Goal: Communication & Community: Answer question/provide support

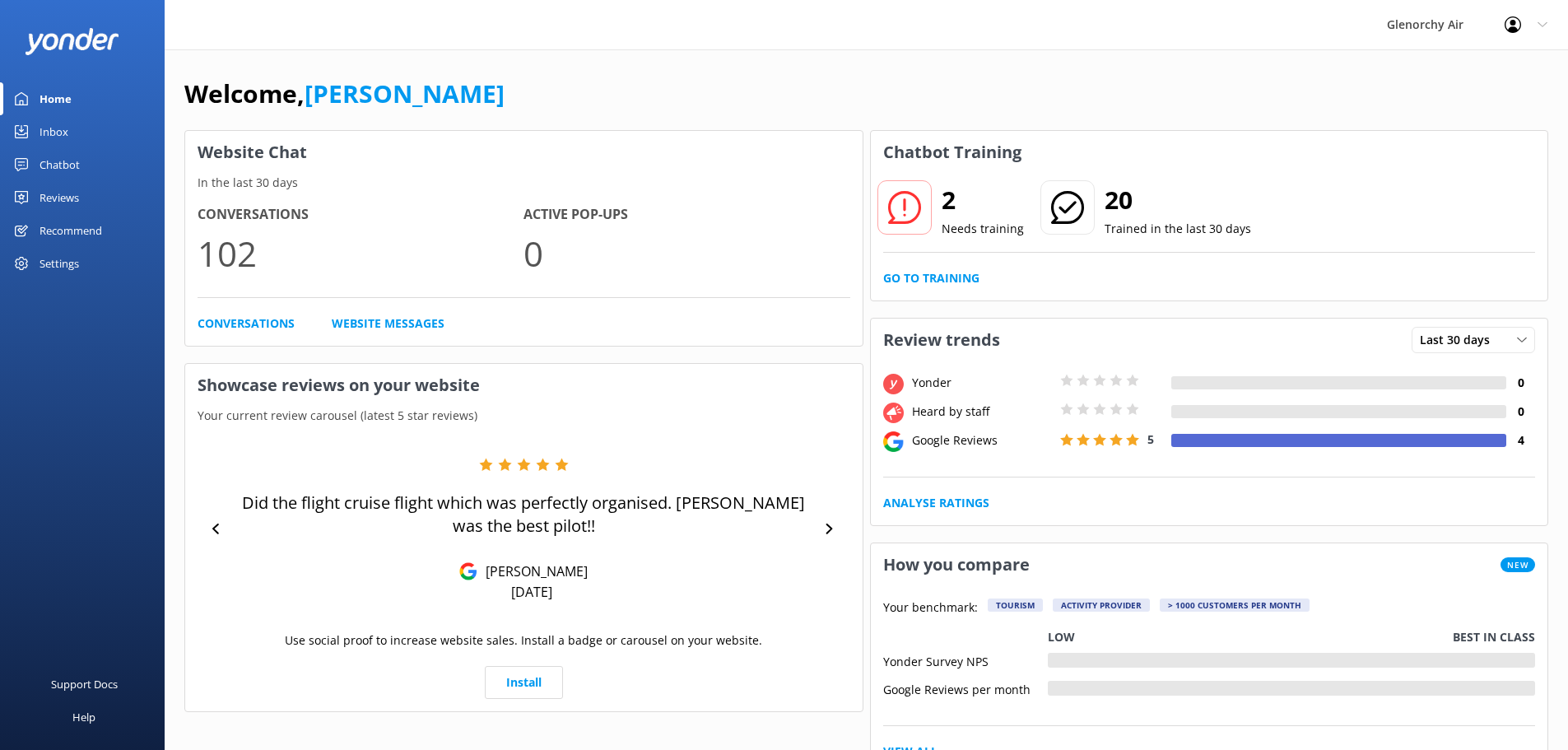
click at [104, 124] on link "Inbox" at bounding box center [82, 132] width 164 height 33
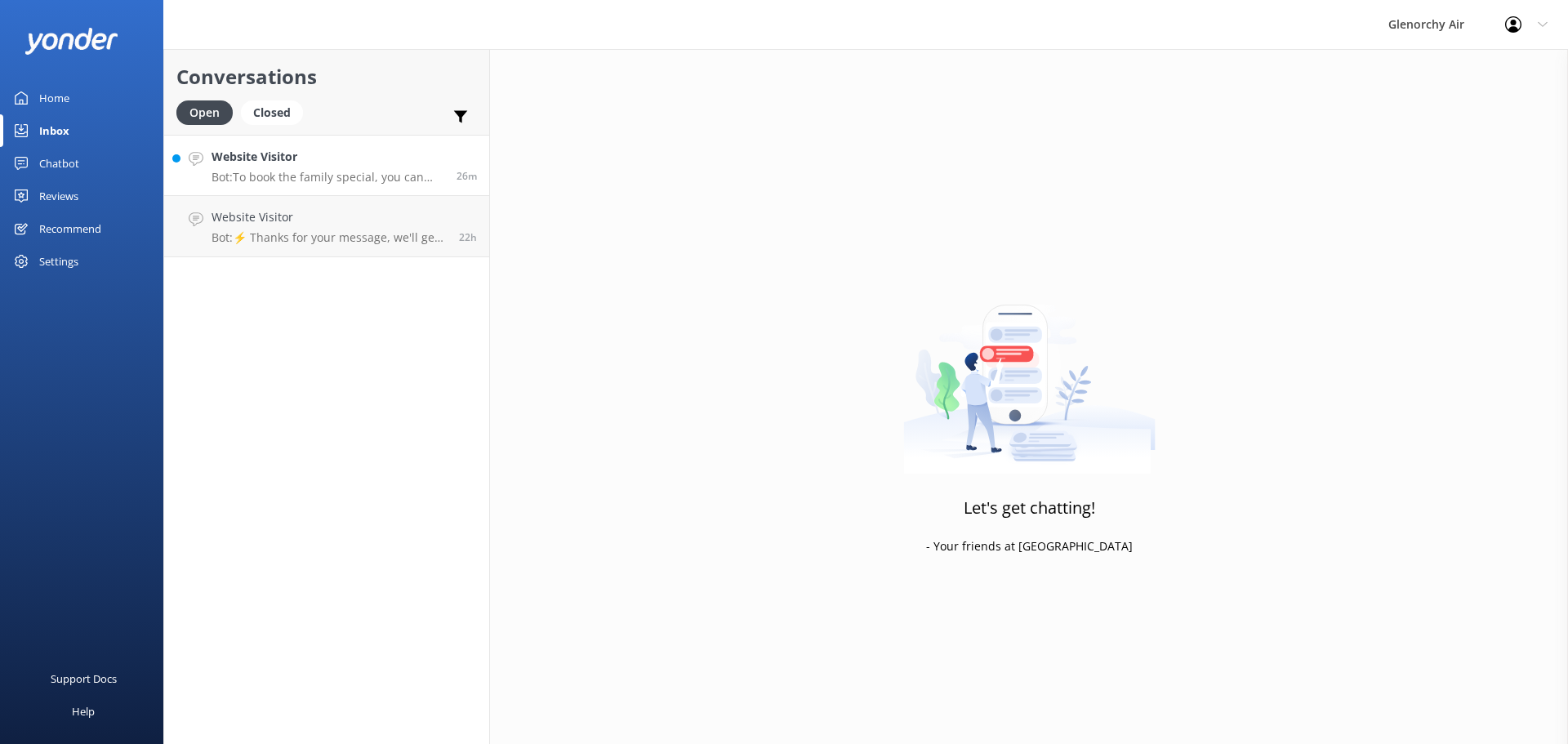
click at [284, 182] on p "Bot: To book the family special, you can visit [URL][DOMAIN_NAME] to view live …" at bounding box center [328, 177] width 233 height 14
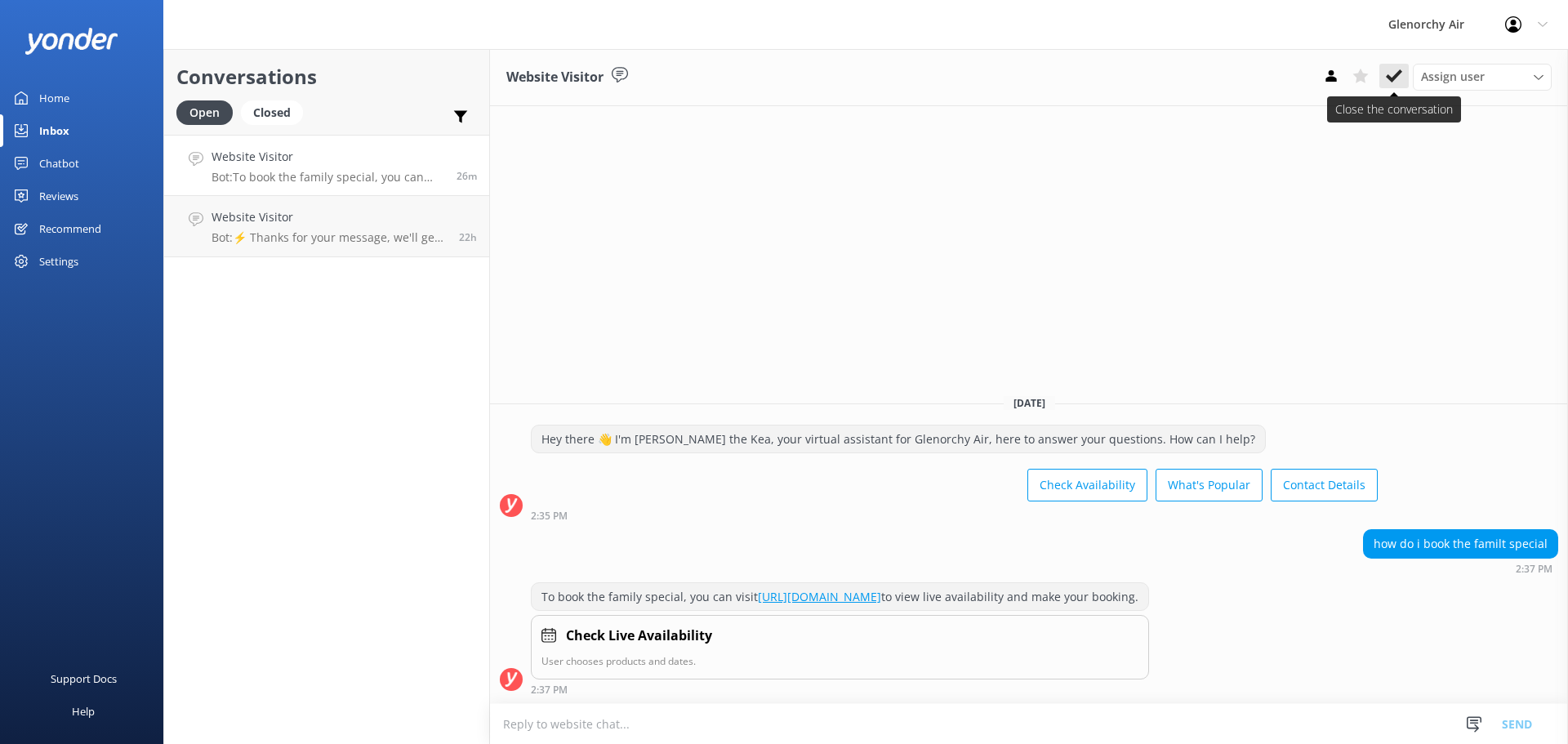
click at [1402, 75] on button at bounding box center [1393, 76] width 30 height 25
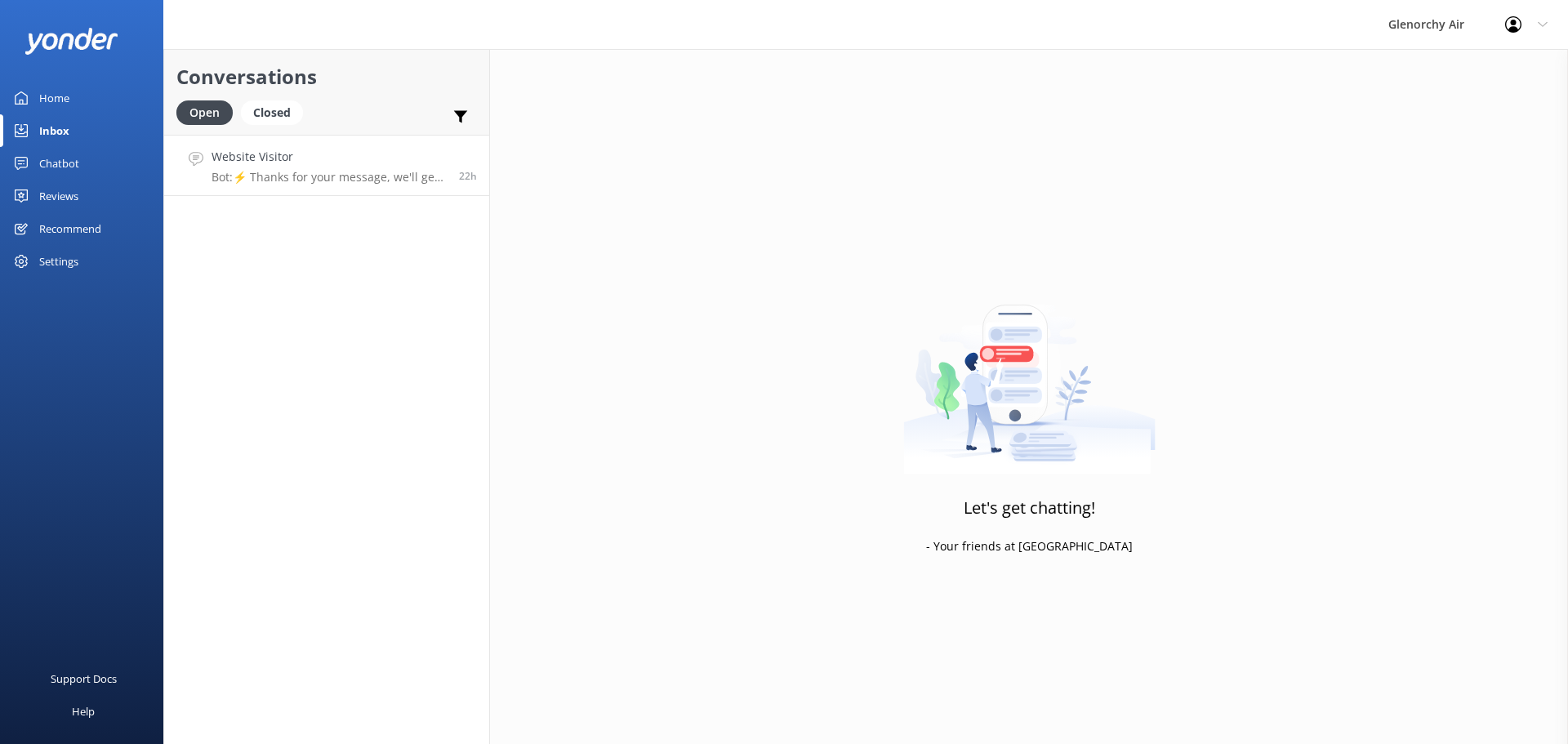
click at [323, 184] on link "Website Visitor Bot: ⚡ Thanks for your message, we'll get back to you as soon a…" at bounding box center [326, 166] width 325 height 61
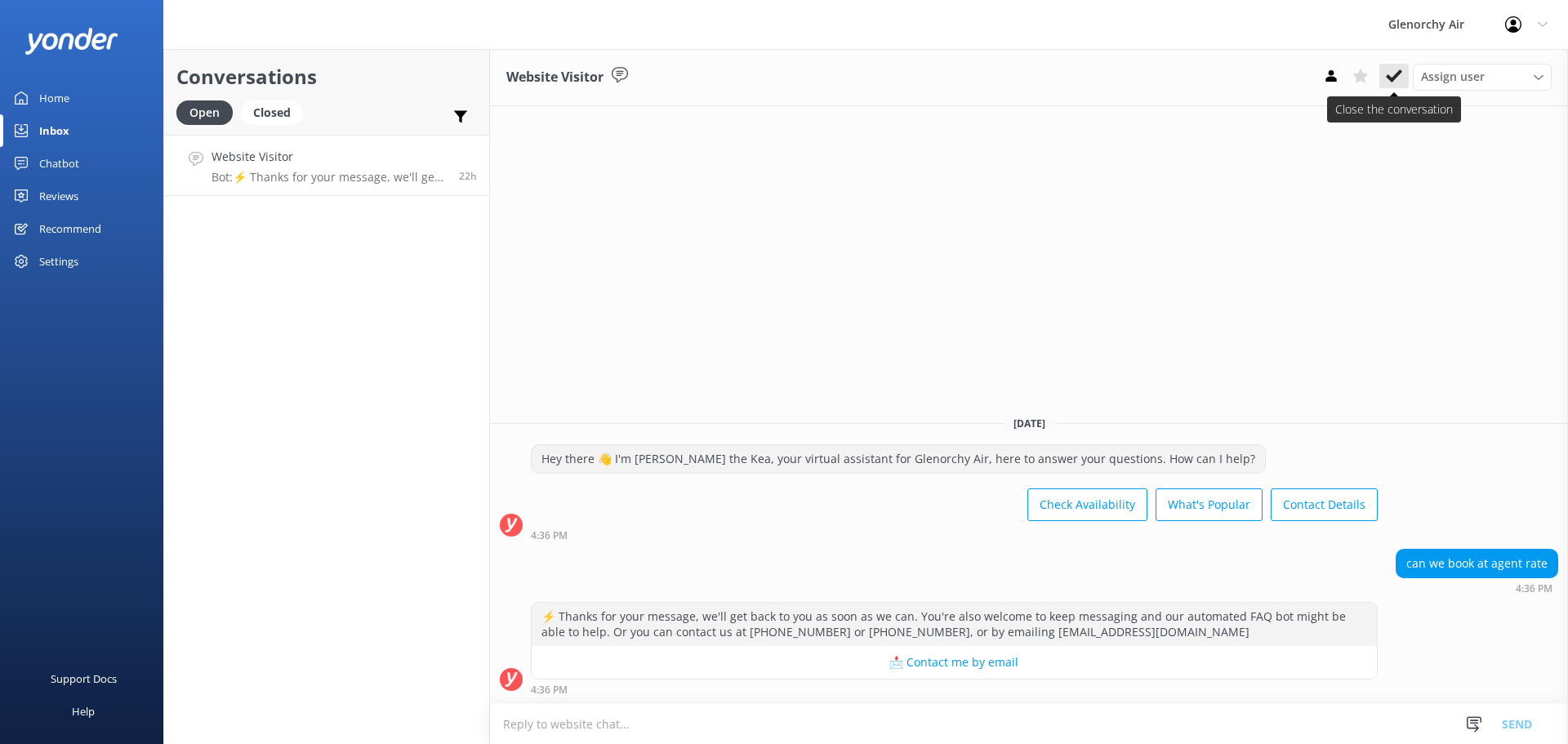
click at [1386, 75] on icon at bounding box center [1393, 76] width 16 height 16
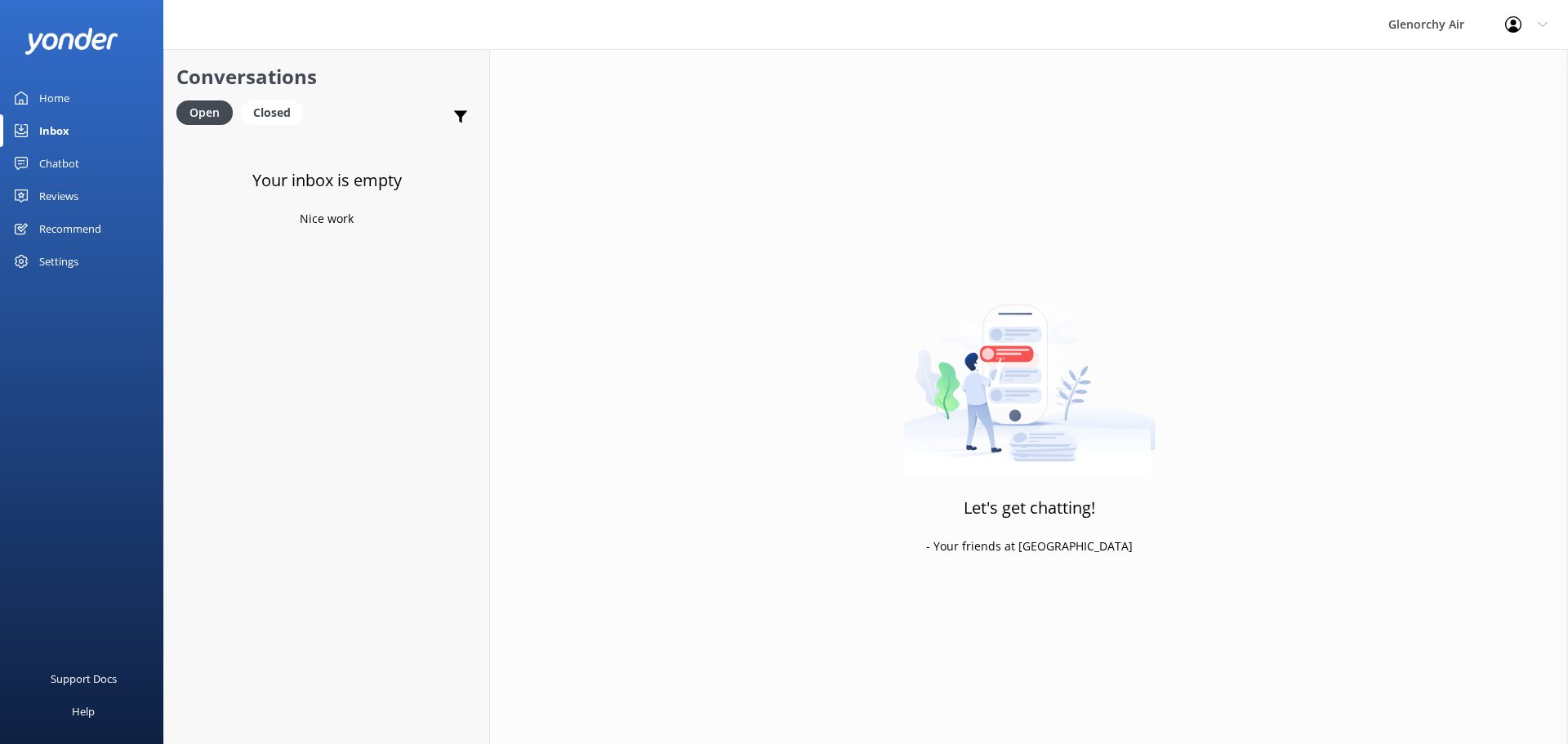
click at [86, 96] on link "Home" at bounding box center [81, 98] width 163 height 32
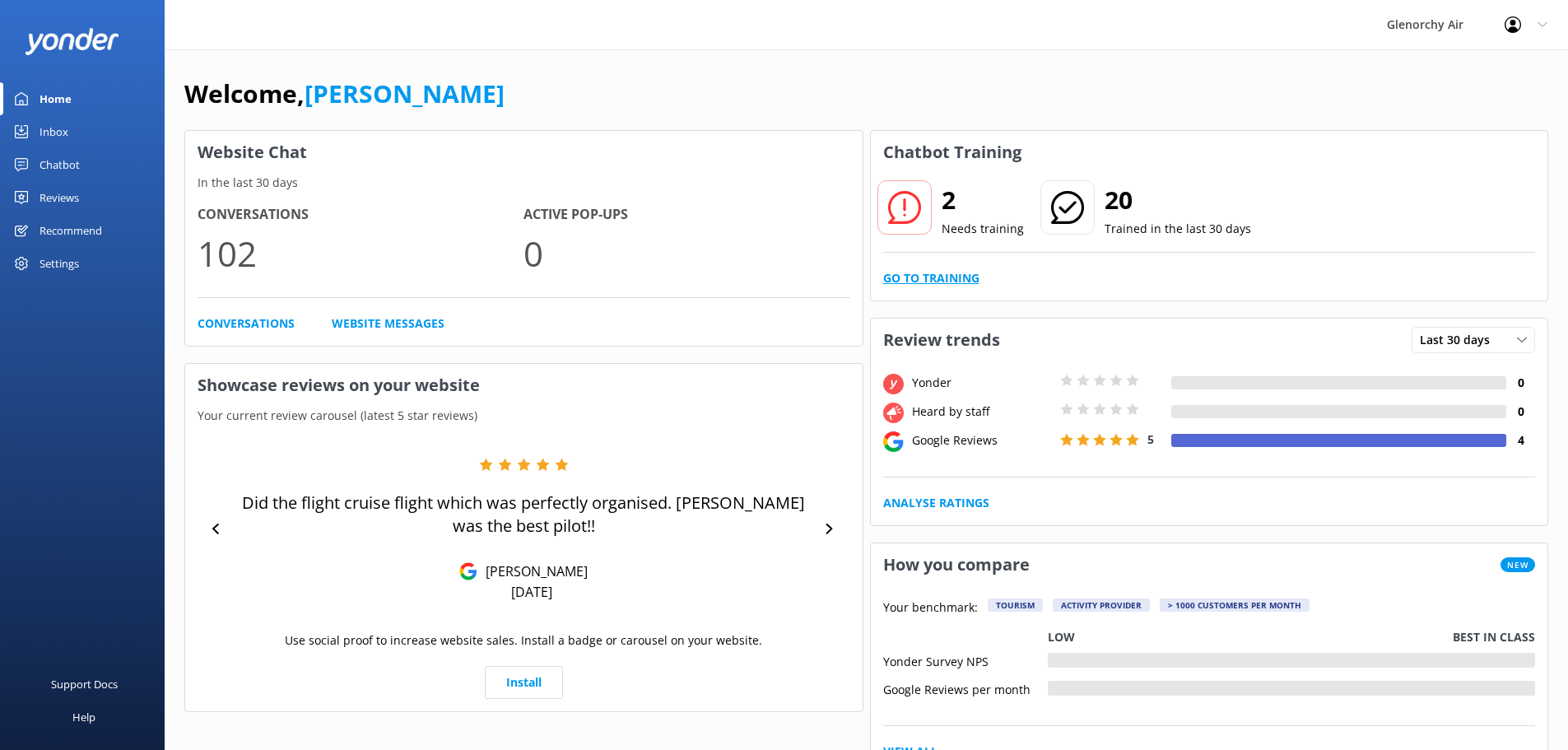
click at [953, 283] on link "Go to Training" at bounding box center [931, 277] width 97 height 18
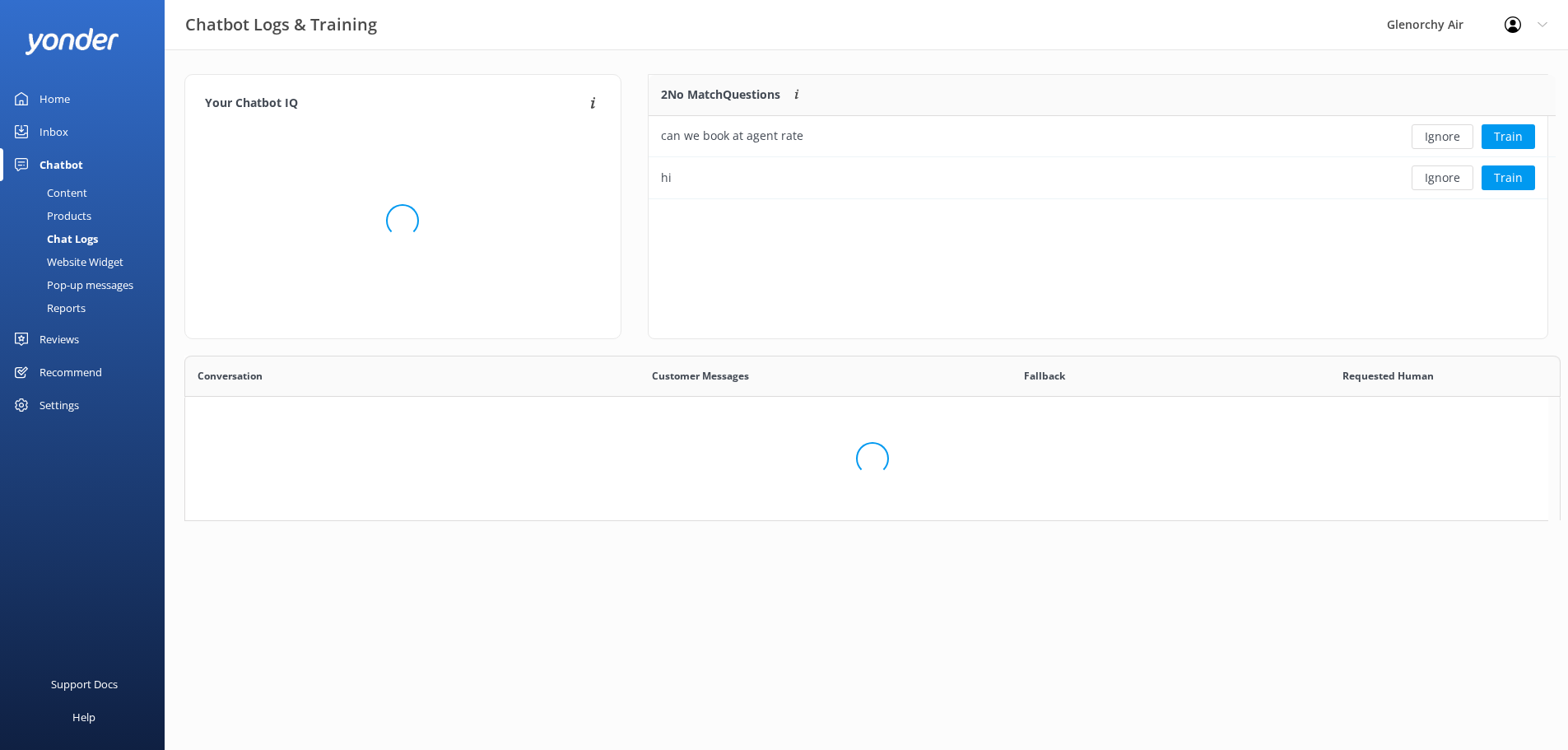
scroll to position [112, 887]
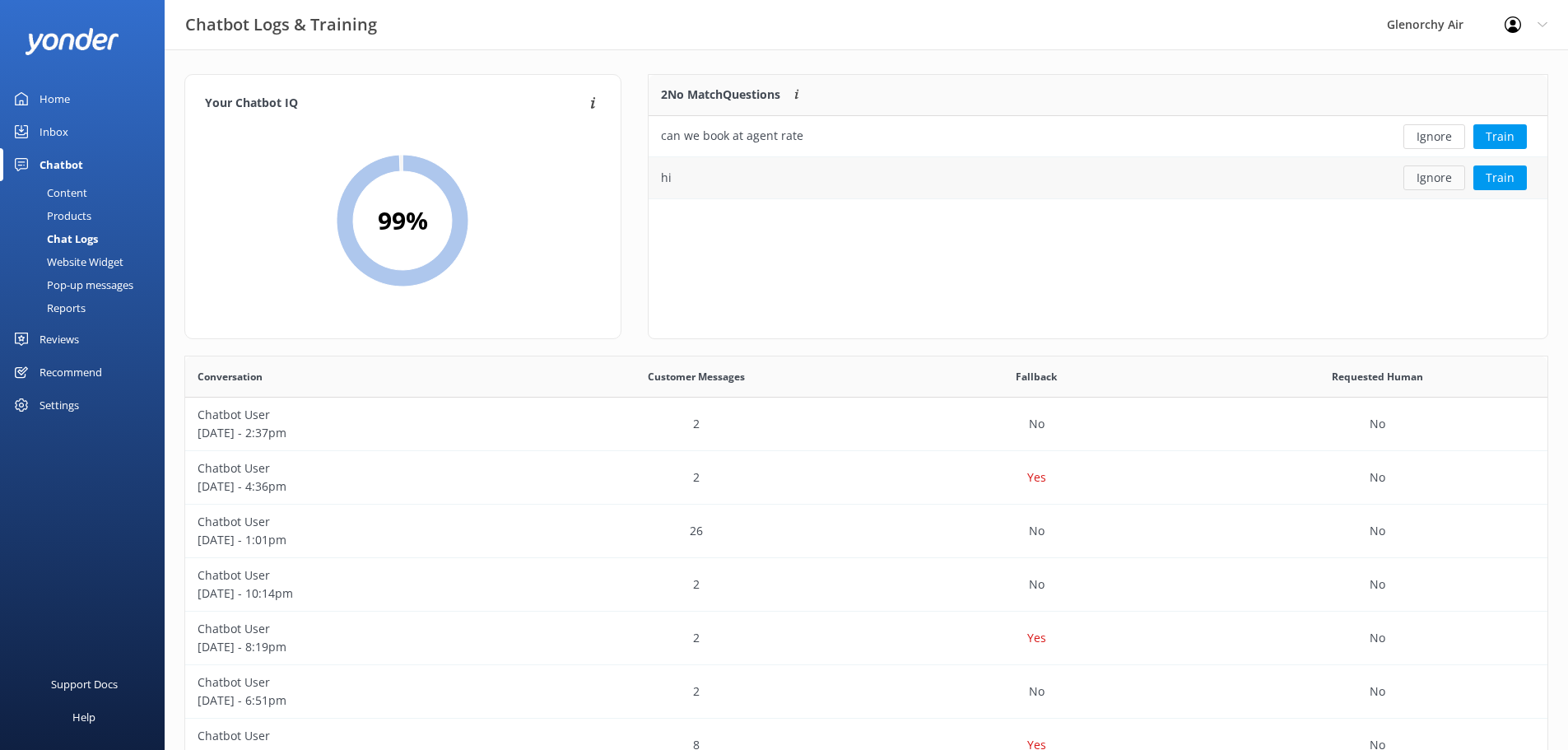
click at [1446, 173] on button "Ignore" at bounding box center [1434, 177] width 62 height 25
click at [964, 142] on div "can we book at agent rate" at bounding box center [1007, 137] width 716 height 41
click at [1496, 134] on button "Train" at bounding box center [1500, 136] width 54 height 25
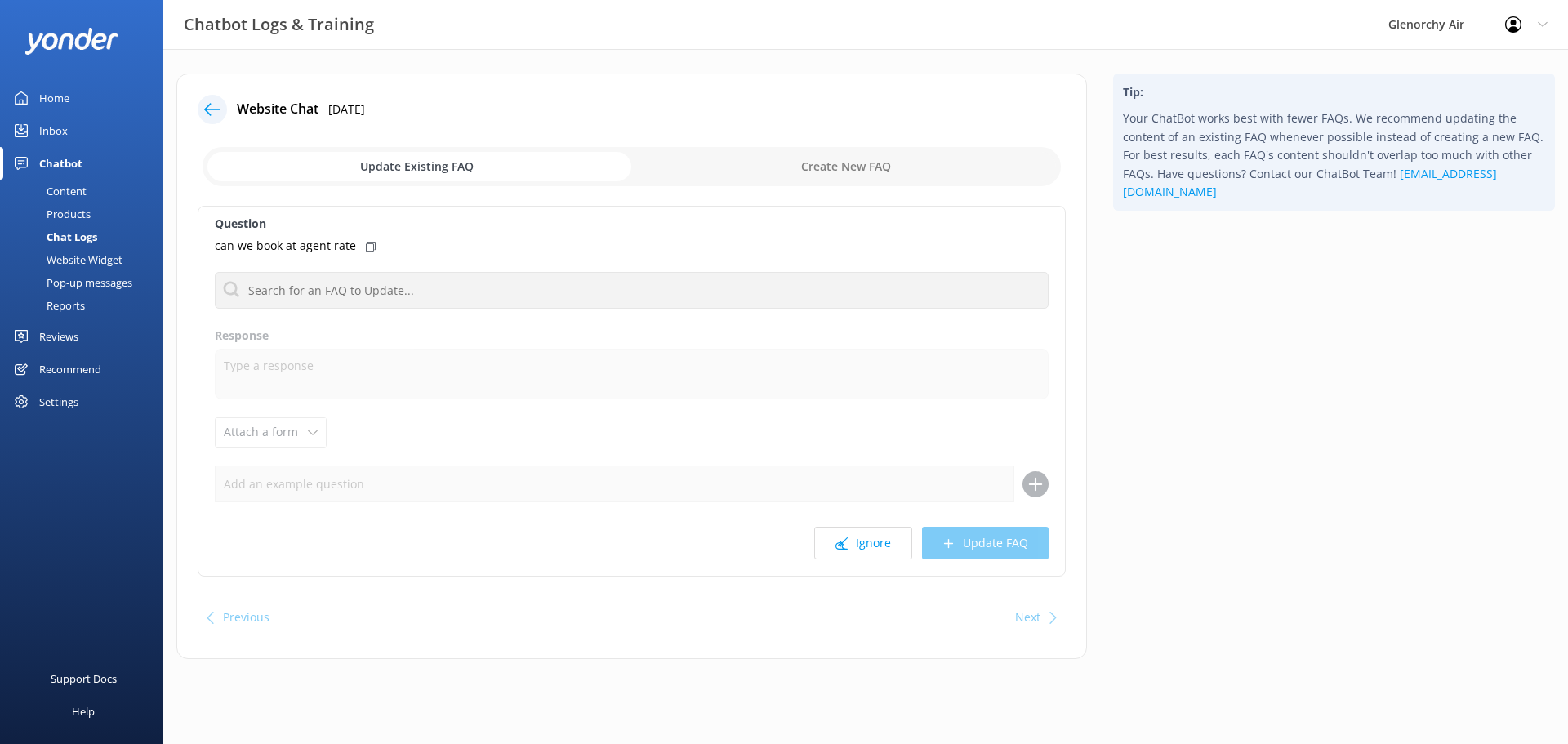
click at [406, 403] on div "Question can we book at agent rate No FAQs available Response Attach a form Lea…" at bounding box center [632, 391] width 868 height 371
click at [318, 446] on div "Question can we book at agent rate No FAQs available Response Attach a form Lea…" at bounding box center [632, 391] width 868 height 371
click at [289, 327] on label "Response" at bounding box center [632, 335] width 834 height 18
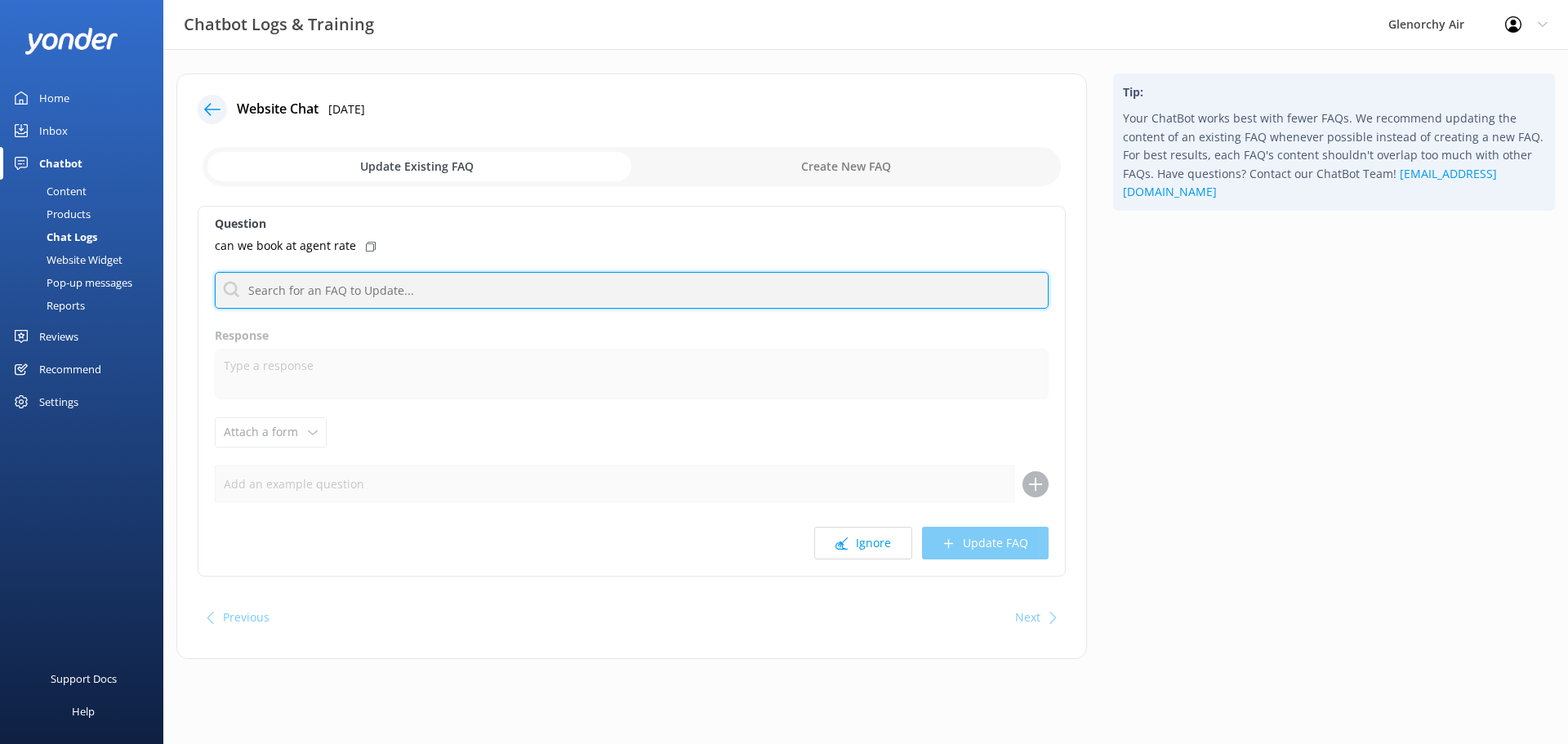
click at [318, 285] on input "text" at bounding box center [632, 290] width 834 height 37
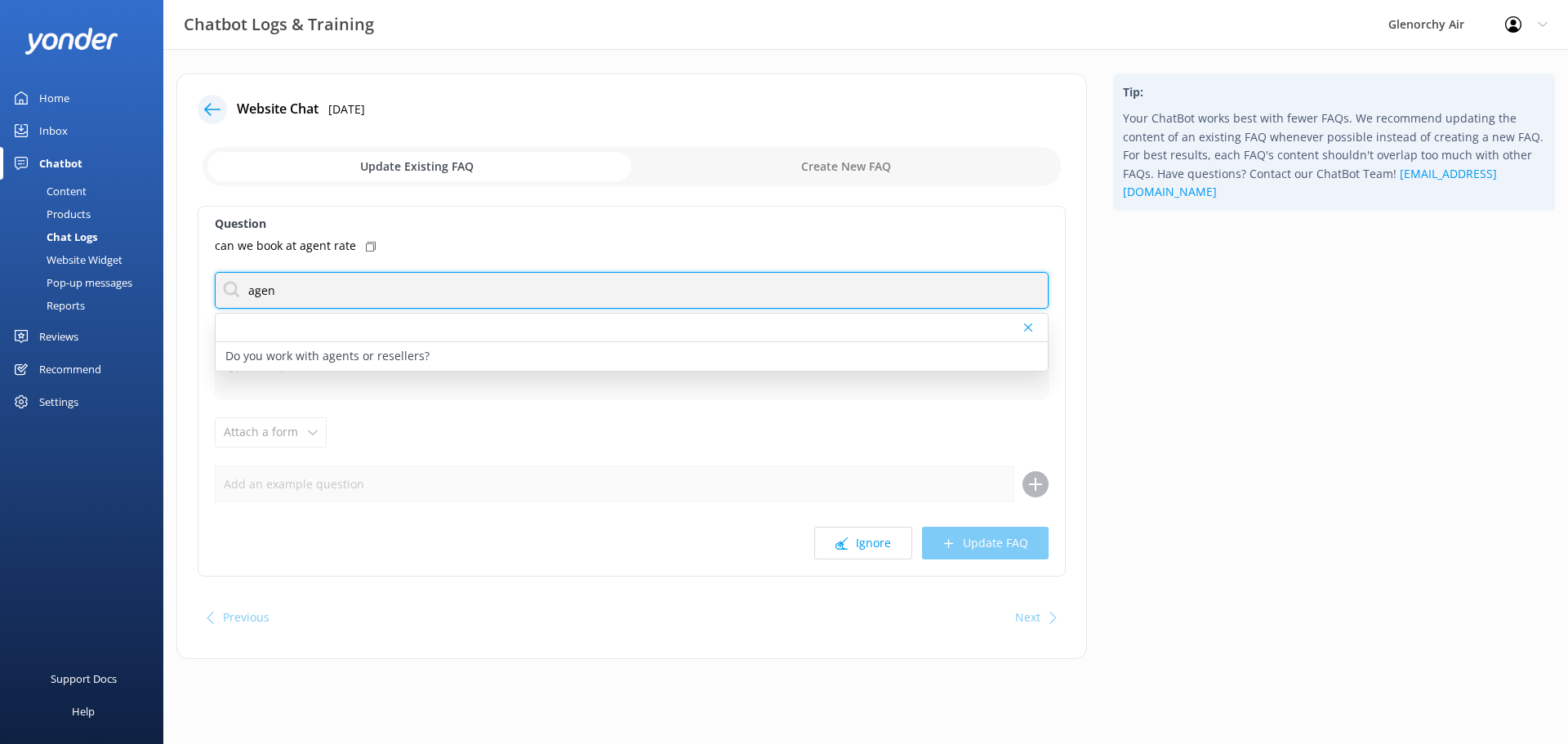
type input "agent"
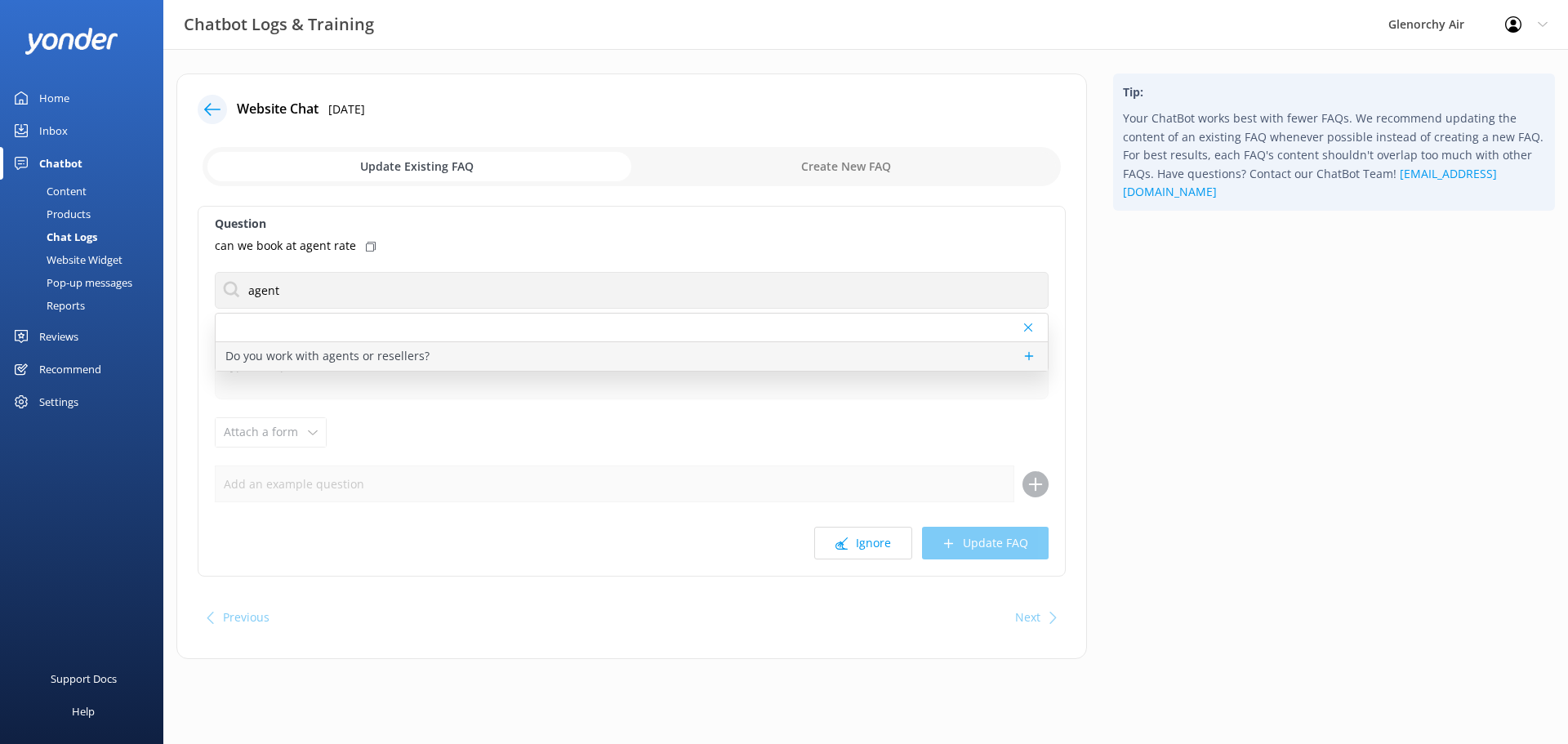
click at [353, 356] on p "Do you work with agents or resellers?" at bounding box center [327, 356] width 204 height 18
type textarea "Looking to work with us, please visit [DOMAIN_NAME][URL] and complete our agent…"
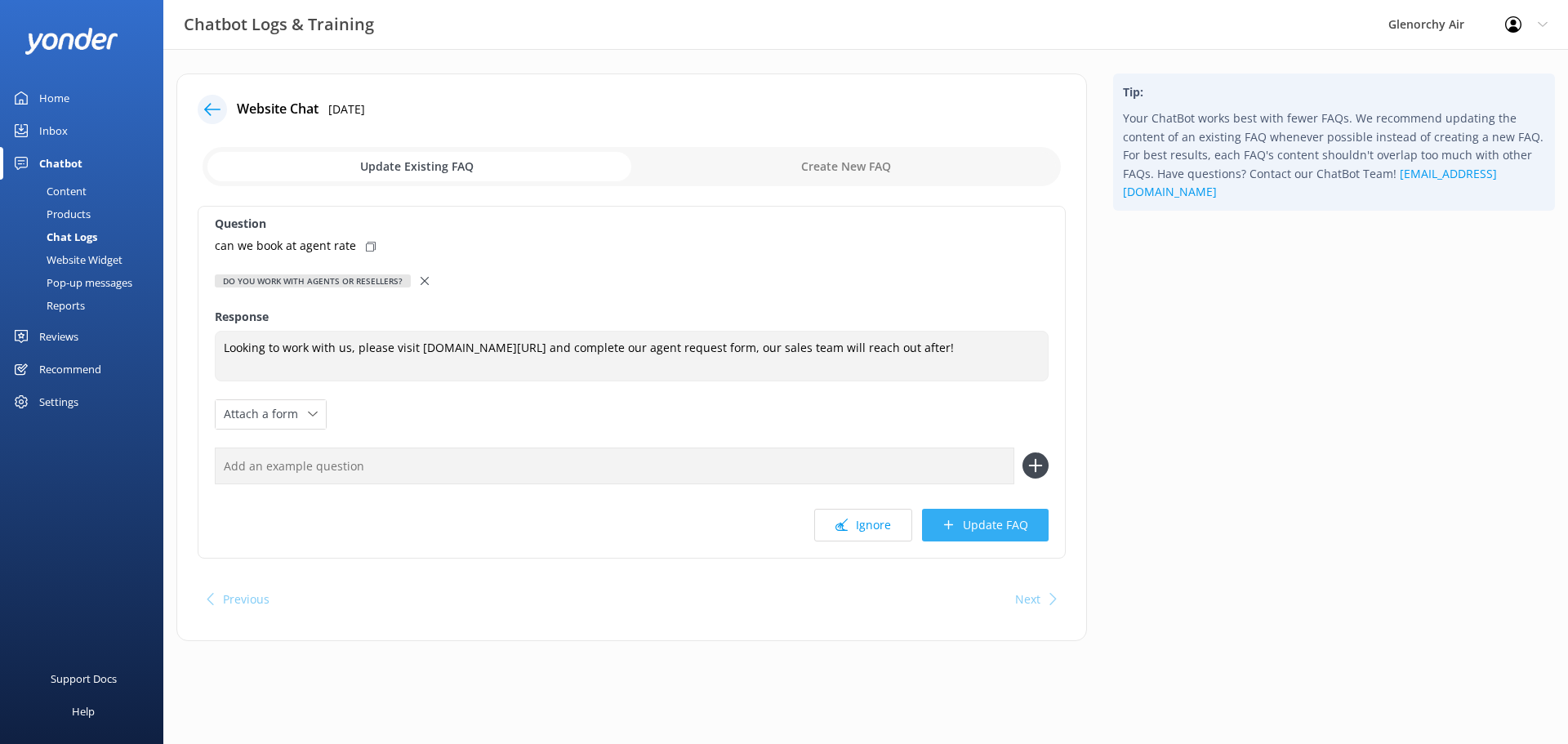
click at [992, 520] on button "Update FAQ" at bounding box center [985, 525] width 126 height 32
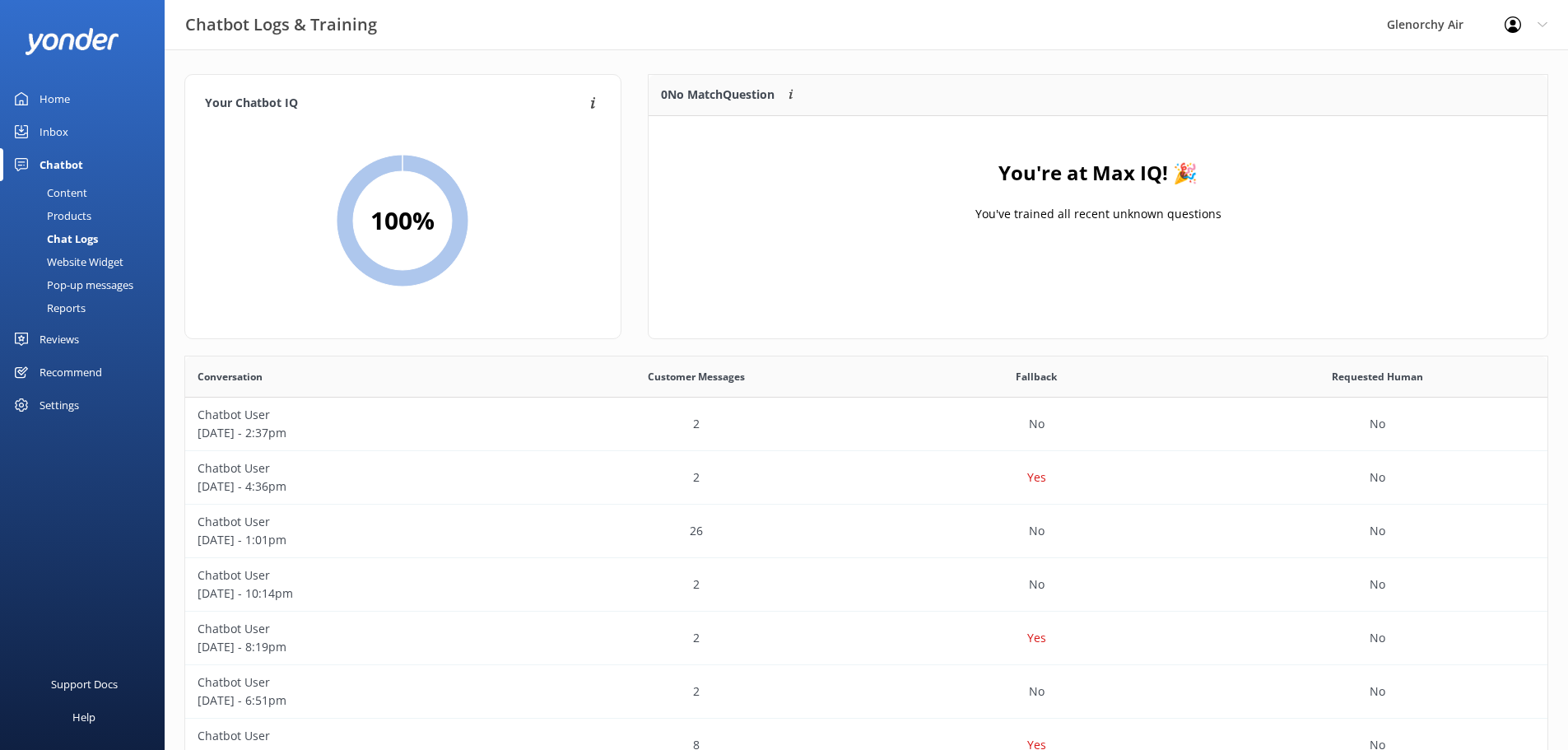
click at [80, 92] on link "Home" at bounding box center [82, 98] width 164 height 33
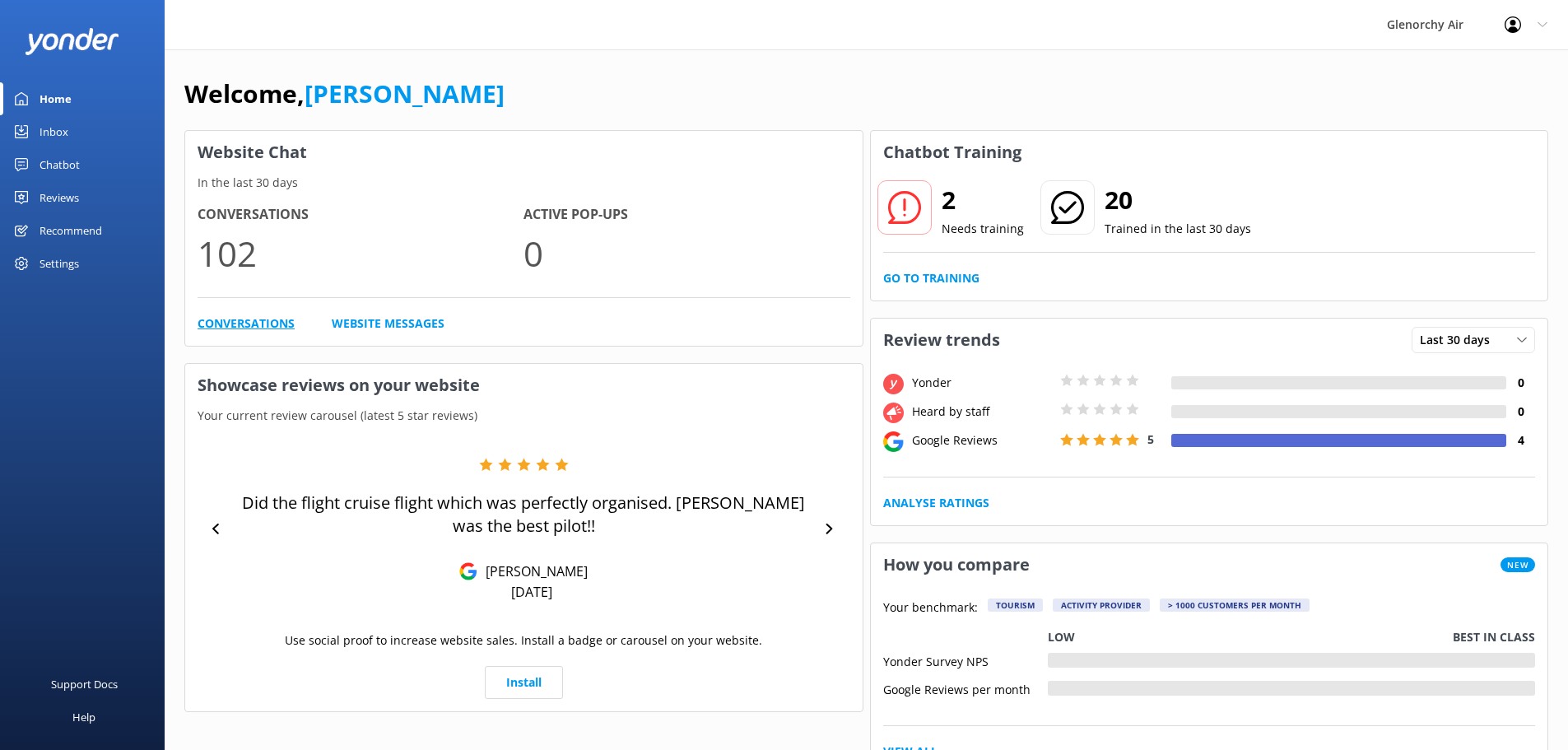
click at [217, 324] on link "Conversations" at bounding box center [246, 323] width 97 height 18
click at [61, 128] on div "Inbox" at bounding box center [54, 132] width 29 height 33
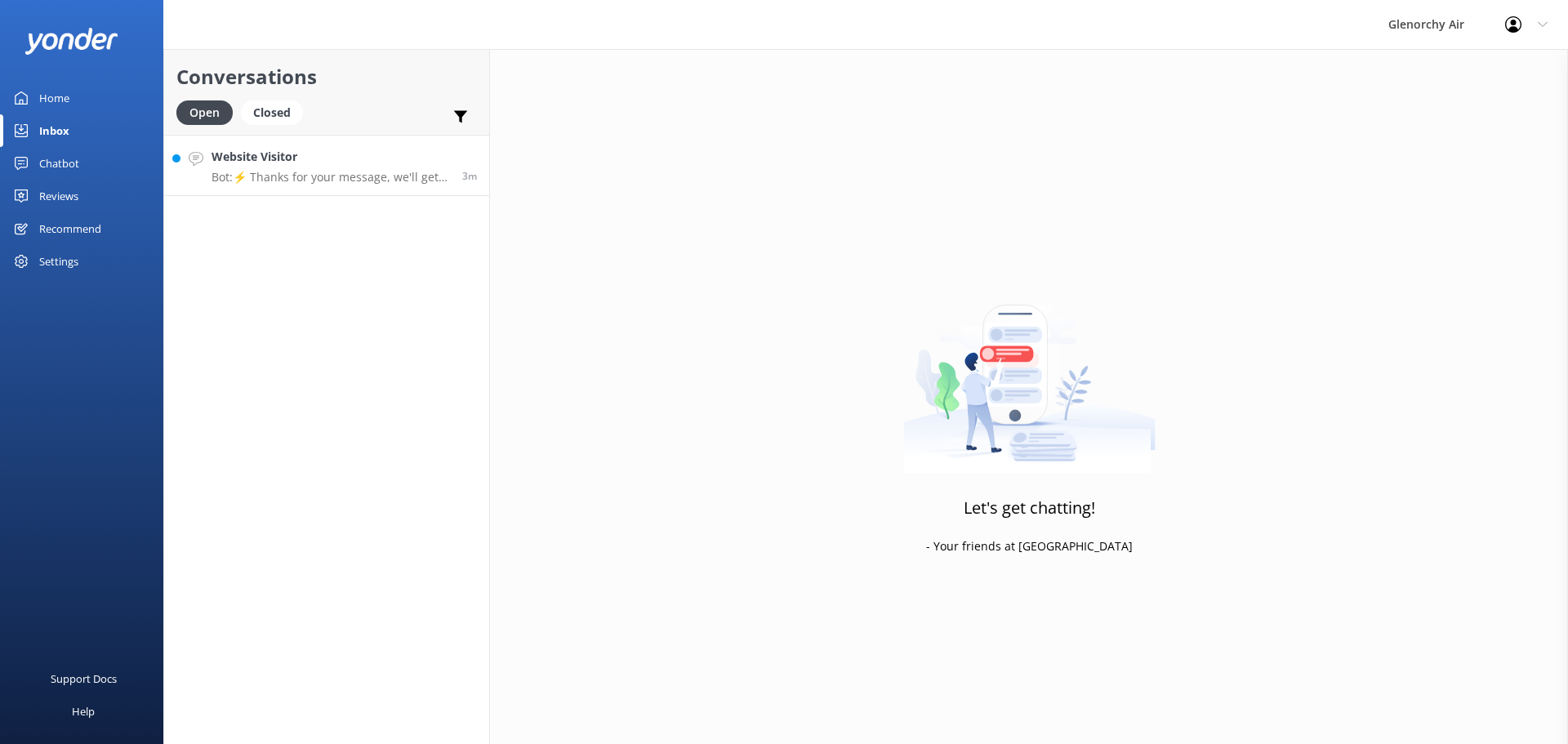
click at [329, 161] on h4 "Website Visitor" at bounding box center [330, 156] width 239 height 18
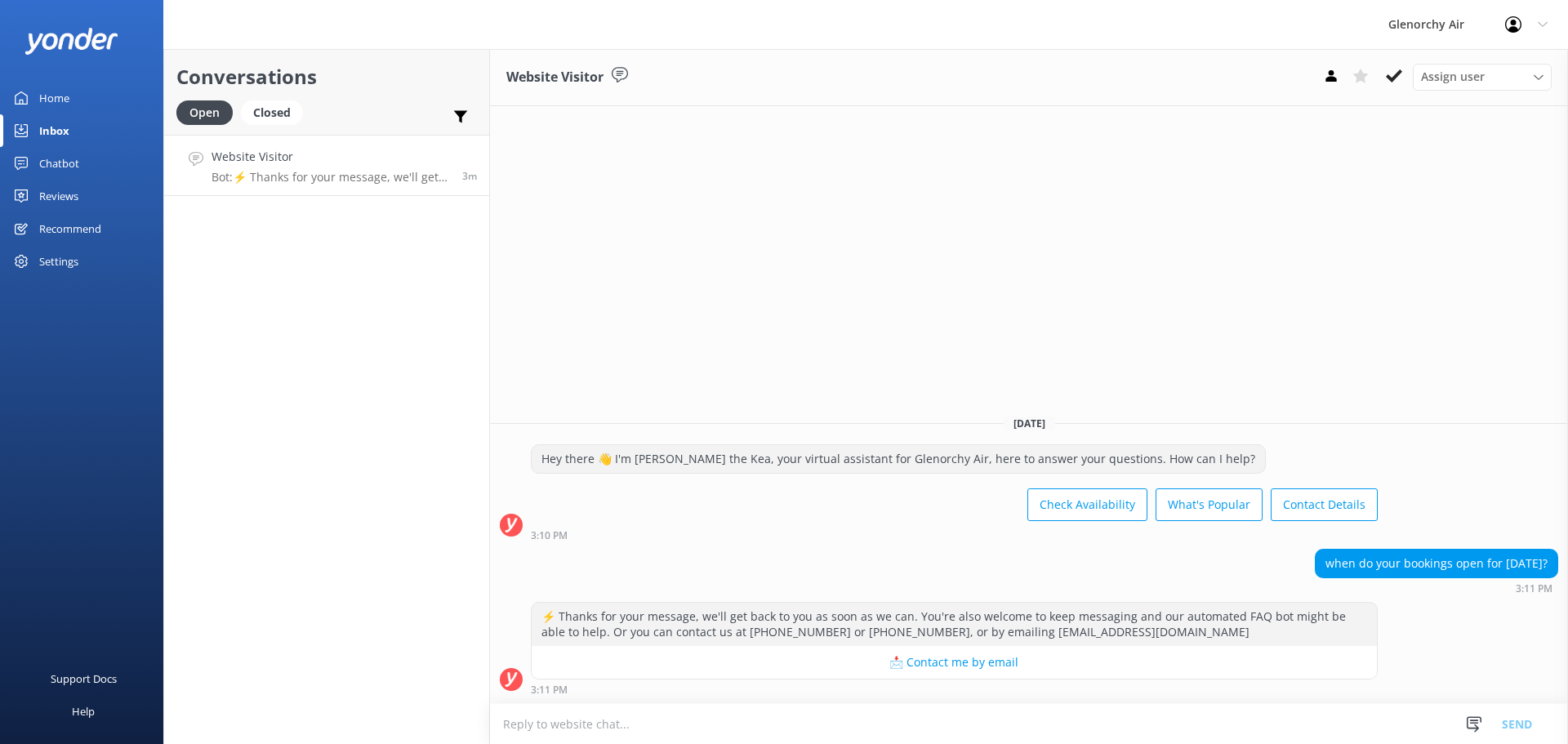
click at [582, 723] on textarea at bounding box center [1029, 724] width 1078 height 40
click at [1226, 715] on textarea at bounding box center [1029, 724] width 1078 height 40
click at [1147, 713] on textarea at bounding box center [1029, 724] width 1078 height 40
click at [526, 728] on textarea at bounding box center [1029, 724] width 1078 height 40
click at [1064, 724] on textarea "Hi there, I have just checked with our sales and marketing team and they have a…" at bounding box center [1029, 724] width 1078 height 41
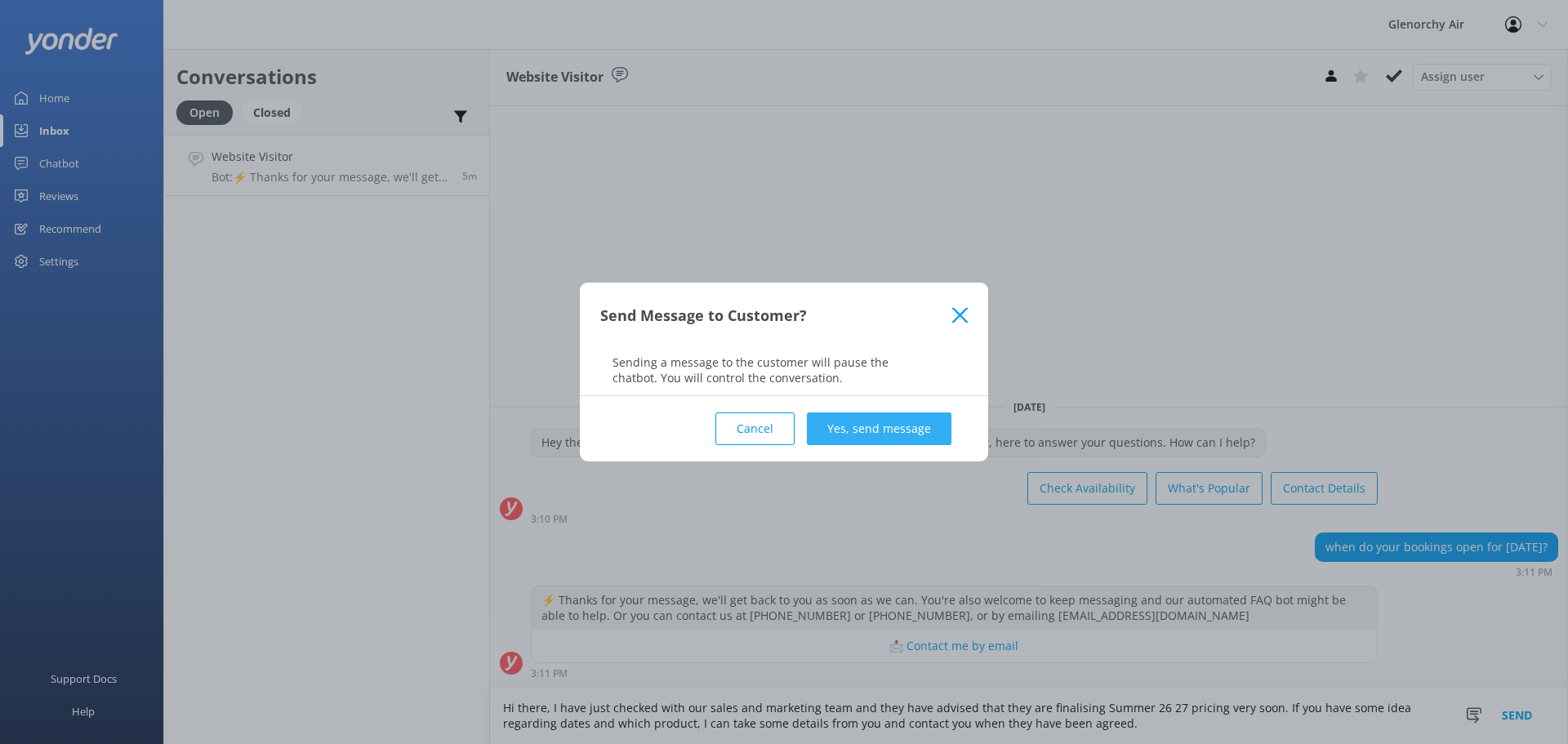
type textarea "Hi there, I have just checked with our sales and marketing team and they have a…"
click at [879, 430] on button "Yes, send message" at bounding box center [879, 429] width 144 height 32
